Goal: Task Accomplishment & Management: Complete application form

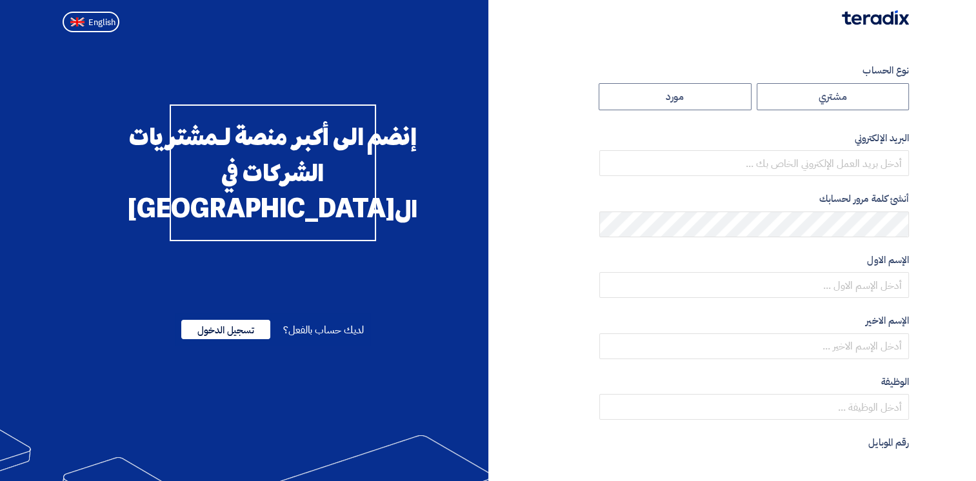
radio input "true"
type input "Hegazy-Dwyer@elarabygroup.com"
type input "Elaraby Group"
type input "elarabygroup.com"
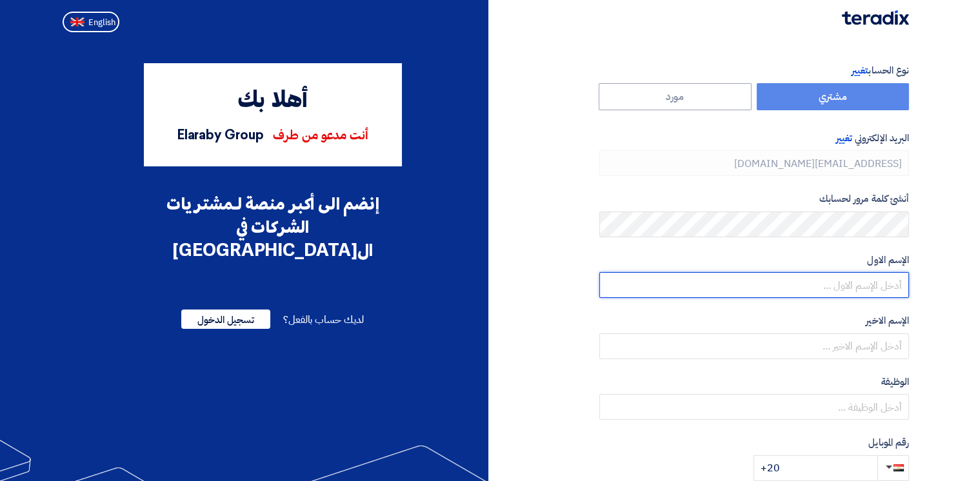
click at [710, 279] on input "text" at bounding box center [754, 285] width 310 height 26
type input "p"
type input "حجازي"
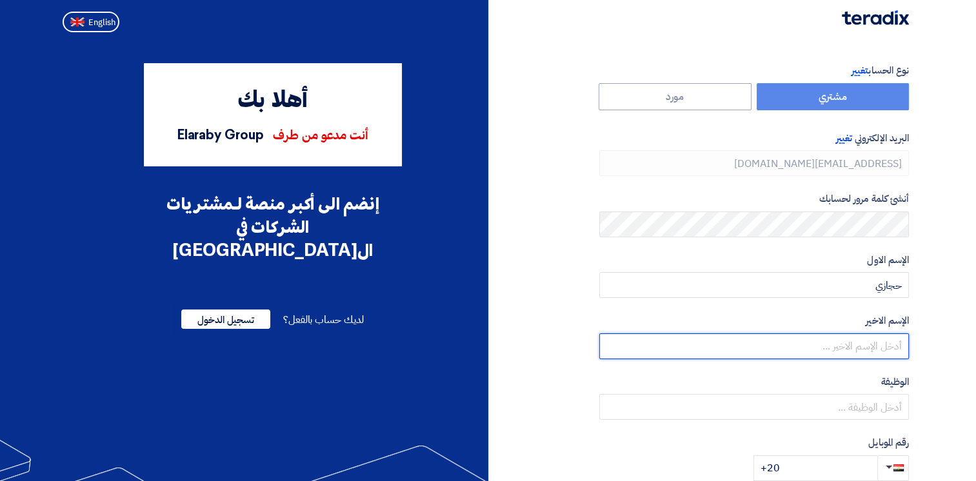
type input "متولي"
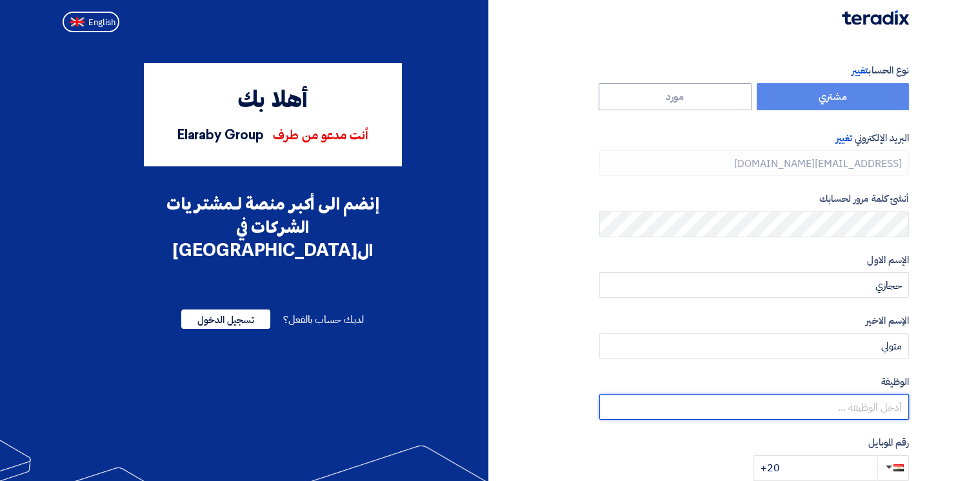
click at [801, 417] on input "text" at bounding box center [754, 407] width 310 height 26
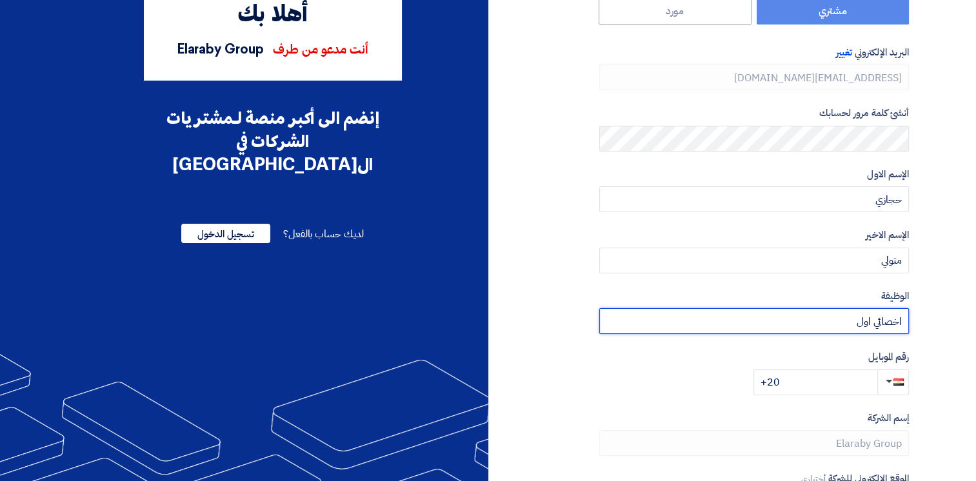
scroll to position [103, 0]
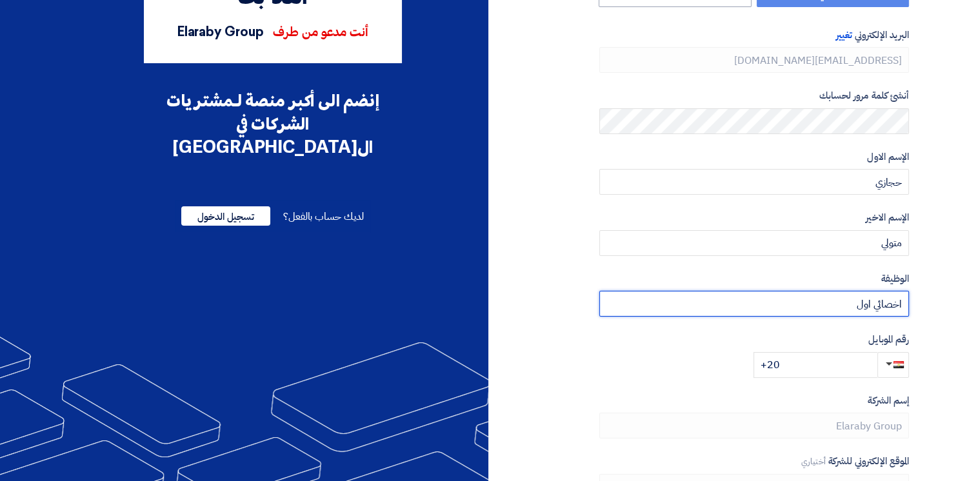
type input "اخصائي اول"
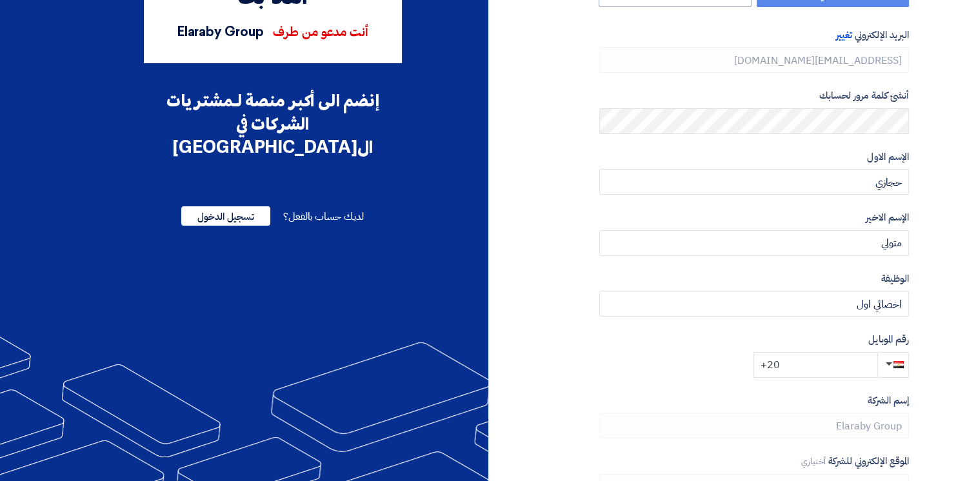
click at [765, 365] on input "+20" at bounding box center [816, 365] width 124 height 26
click at [812, 368] on input "+20" at bounding box center [816, 365] width 124 height 26
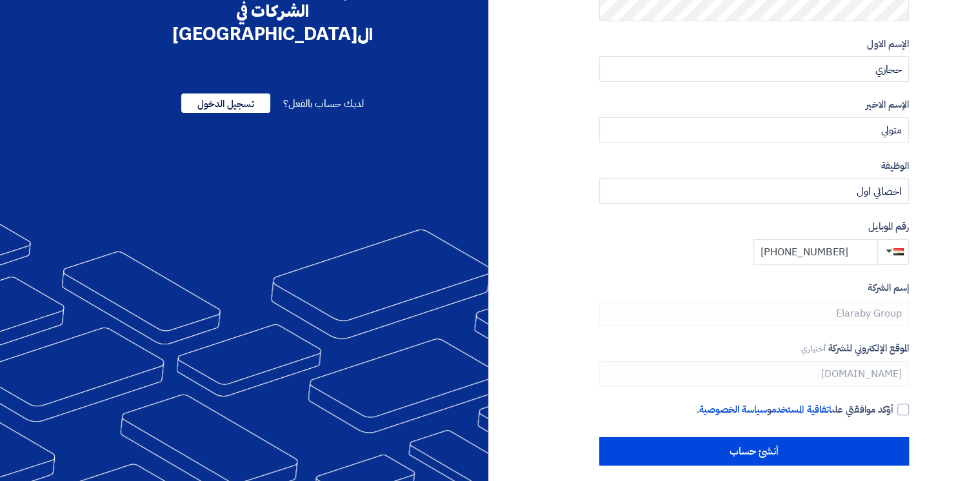
scroll to position [225, 0]
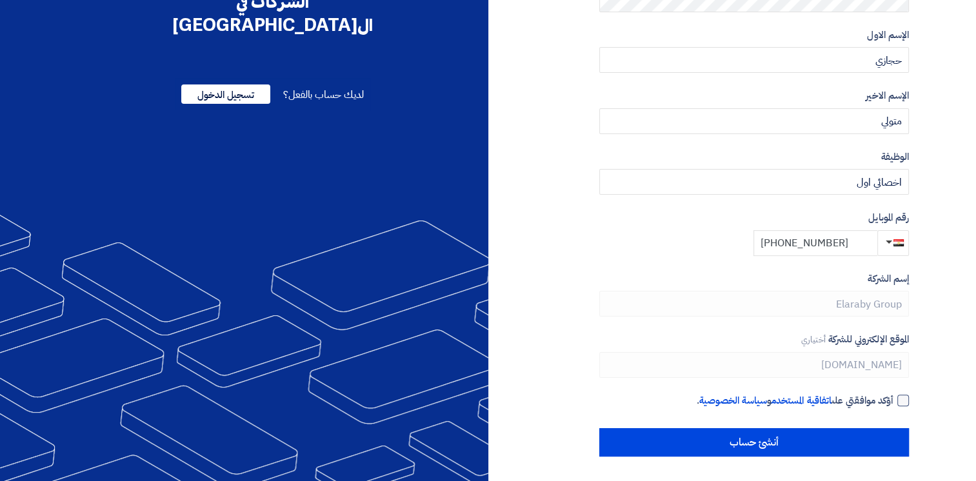
type input "+20 1113357768"
click at [903, 401] on div at bounding box center [903, 401] width 12 height 12
click at [894, 401] on input "أؤكد موافقتي على اتفاقية المستخدم و سياسة الخصوصية ." at bounding box center [739, 407] width 310 height 26
checkbox input "true"
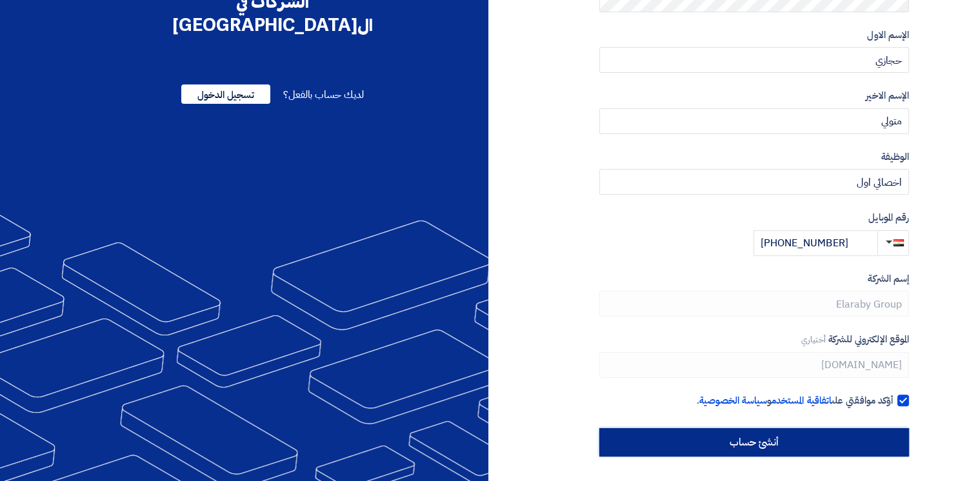
click at [802, 435] on input "أنشئ حساب" at bounding box center [754, 442] width 310 height 28
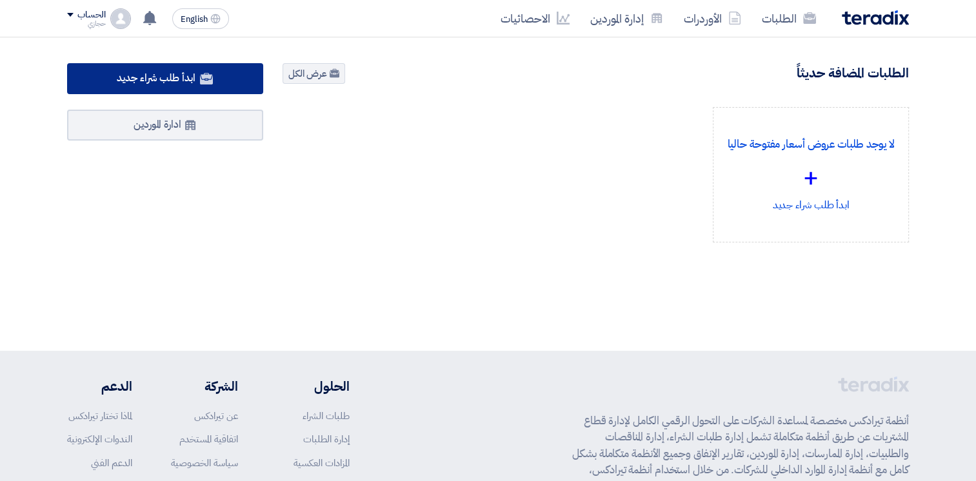
click at [170, 78] on span "ابدأ طلب شراء جديد" at bounding box center [156, 77] width 78 height 15
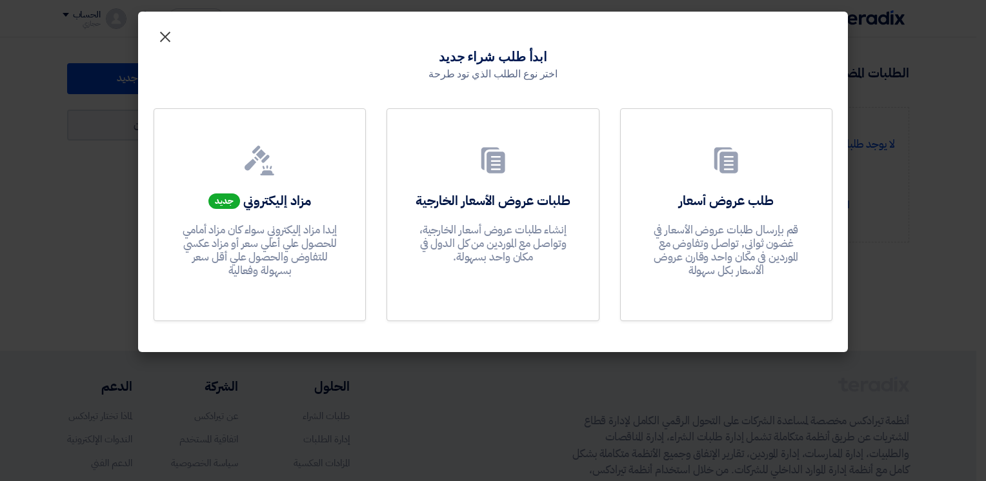
click at [170, 35] on span "×" at bounding box center [164, 36] width 15 height 39
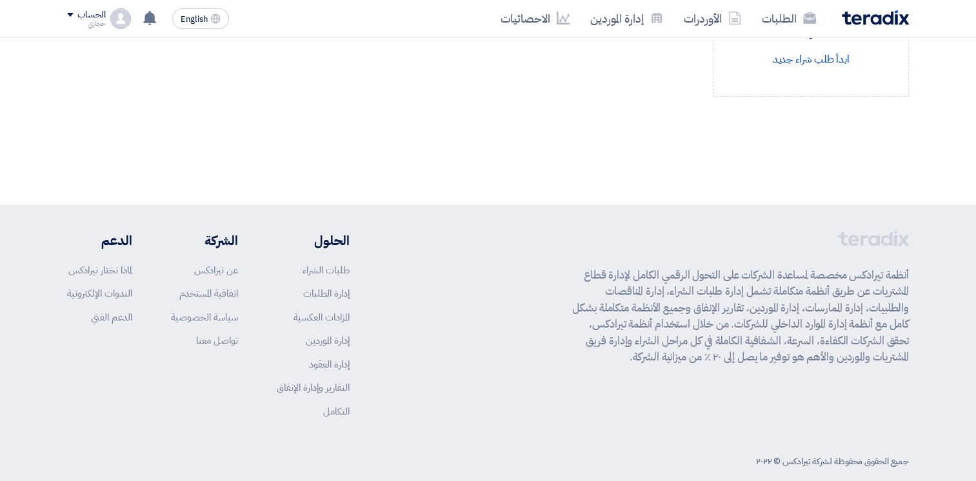
scroll to position [164, 0]
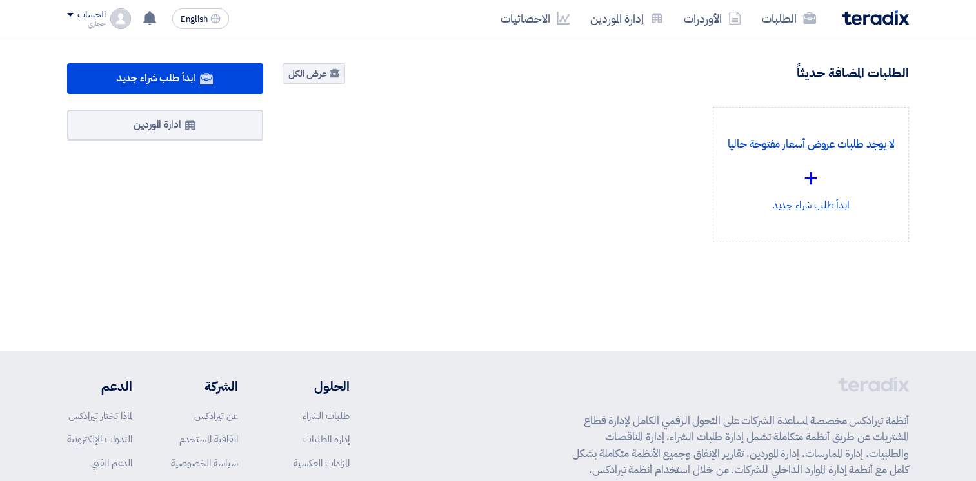
click at [90, 20] on div "حجازي" at bounding box center [86, 23] width 38 height 7
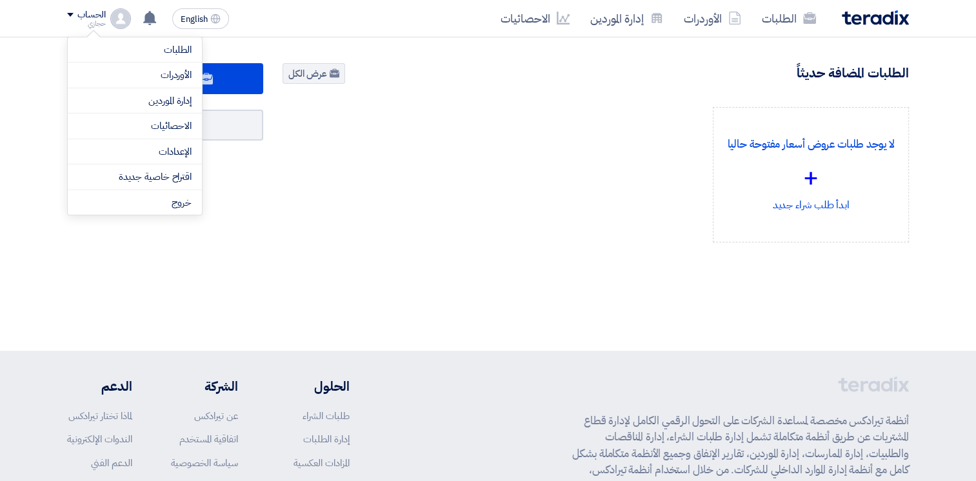
click at [379, 228] on div "لا يوجد طلبات عروض أسعار مفتوحة حاليا + ابدأ طلب شراء جديد" at bounding box center [596, 185] width 646 height 156
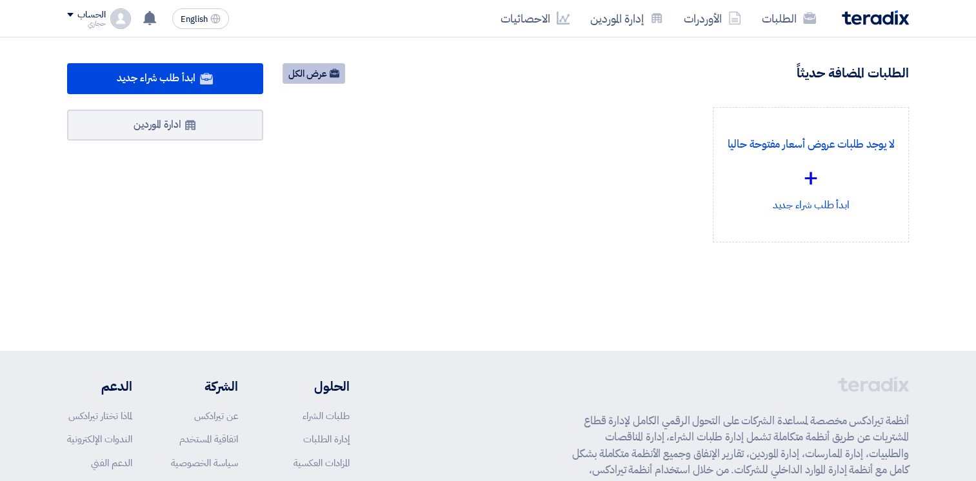
click at [306, 81] on link "عرض الكل" at bounding box center [314, 73] width 63 height 21
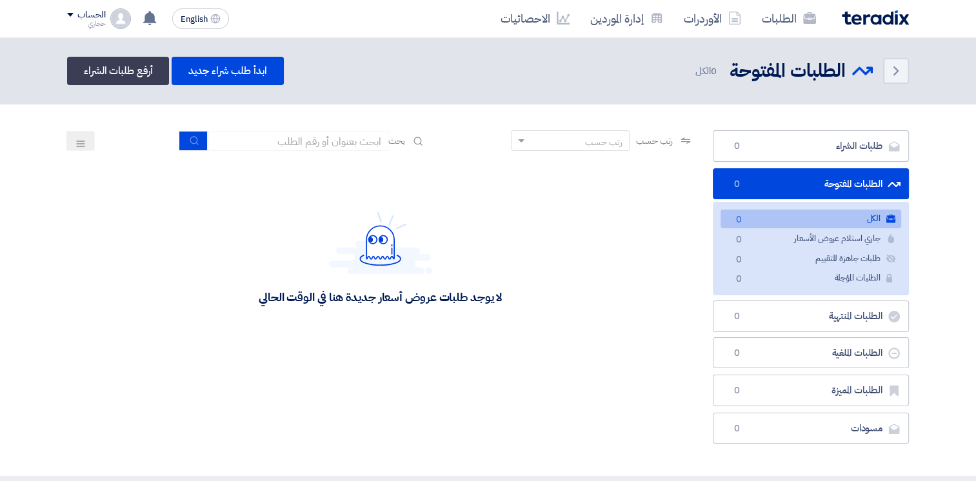
click at [319, 25] on div "الطلبات الأوردرات إدارة الموردين الاحصائيات English EN لا توجد إشعارات جديدة لد…" at bounding box center [487, 18] width 861 height 37
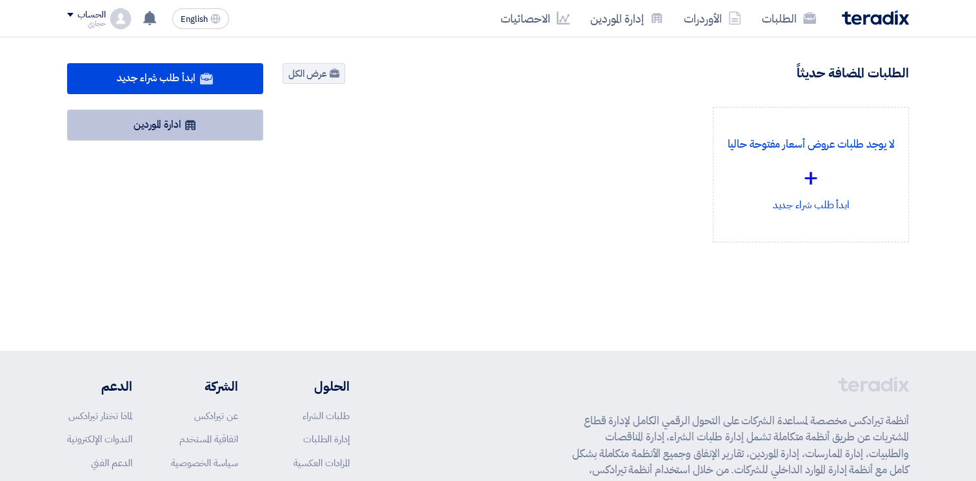
click at [165, 127] on link "ادارة الموردين" at bounding box center [165, 125] width 196 height 31
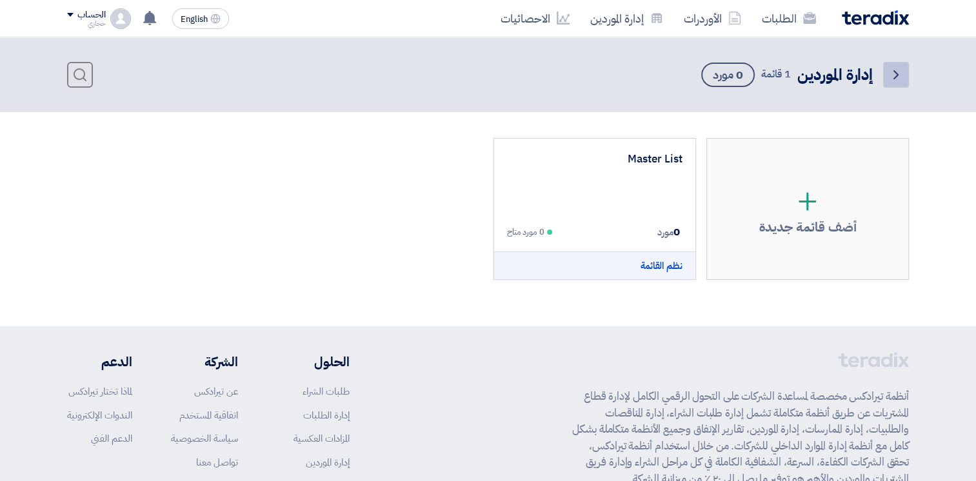
click at [890, 79] on icon "Back" at bounding box center [895, 74] width 15 height 15
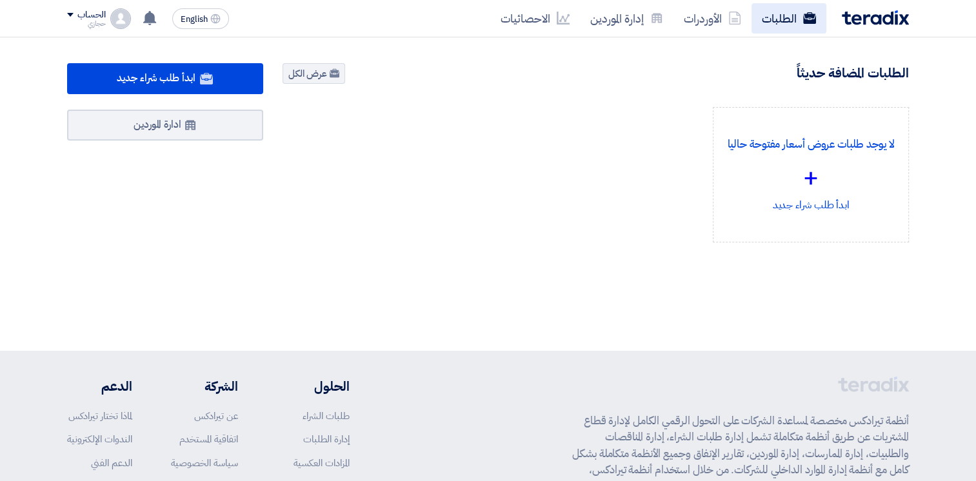
click at [781, 17] on link "الطلبات" at bounding box center [789, 18] width 75 height 30
click at [74, 14] on div "الحساب" at bounding box center [86, 15] width 38 height 11
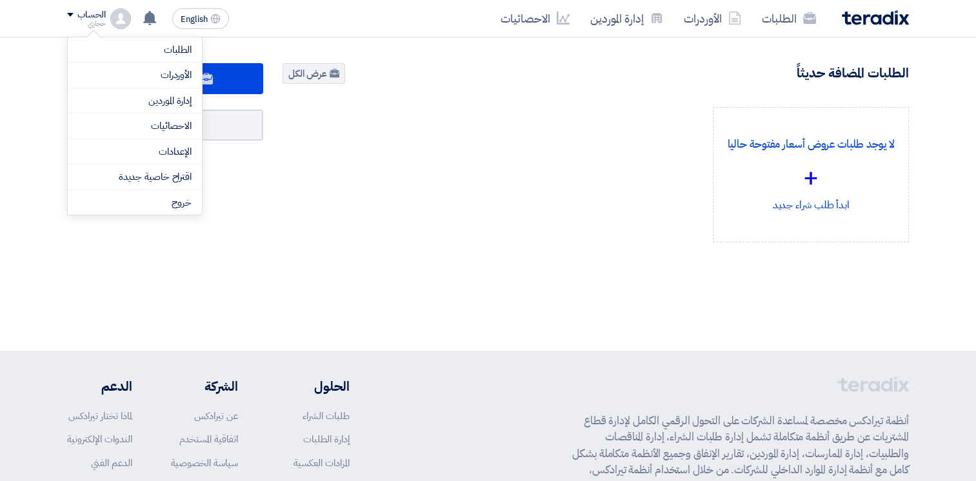
click at [179, 234] on div "ابدأ طلب شراء جديد ادارة الموردين" at bounding box center [164, 178] width 215 height 231
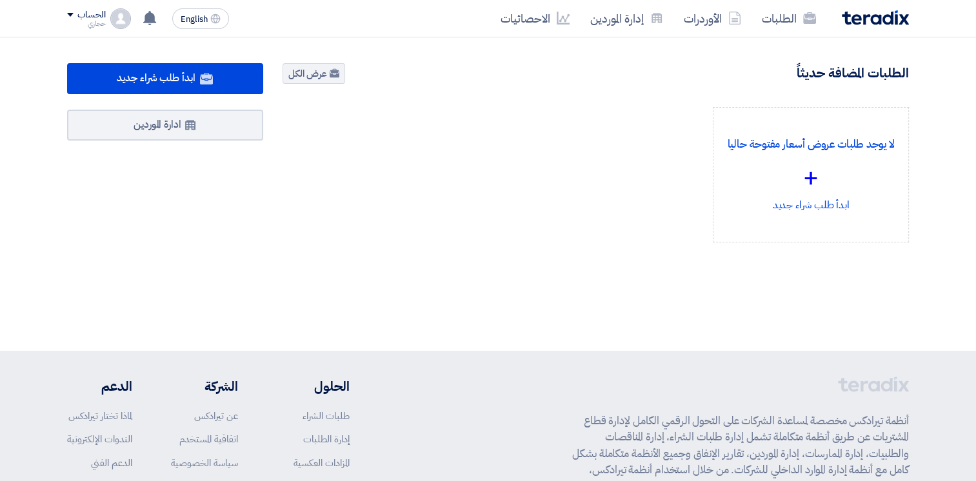
click at [250, 231] on div "ابدأ طلب شراء جديد ادارة الموردين" at bounding box center [164, 178] width 215 height 231
click at [423, 159] on div "لا يوجد طلبات عروض أسعار مفتوحة حاليا + ابدأ طلب شراء جديد" at bounding box center [596, 185] width 646 height 156
click at [465, 226] on div "لا يوجد طلبات عروض أسعار مفتوحة حاليا + ابدأ طلب شراء جديد" at bounding box center [596, 185] width 646 height 156
